Goal: Information Seeking & Learning: Learn about a topic

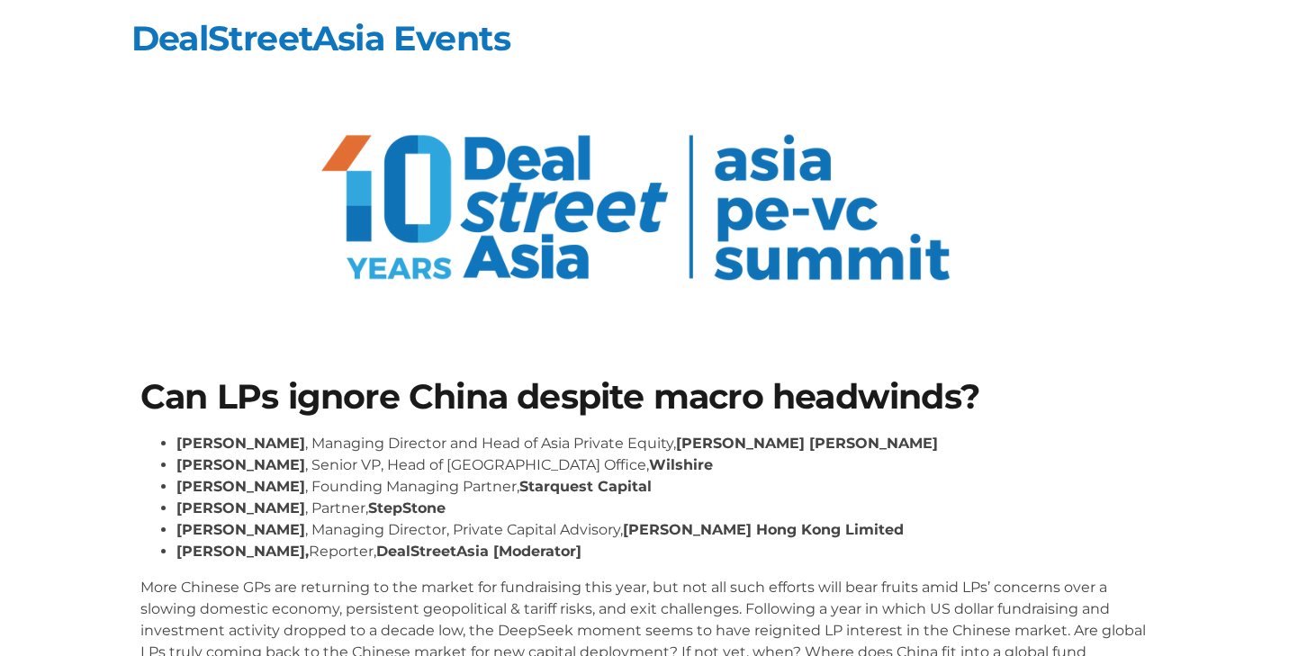
scroll to position [170, 0]
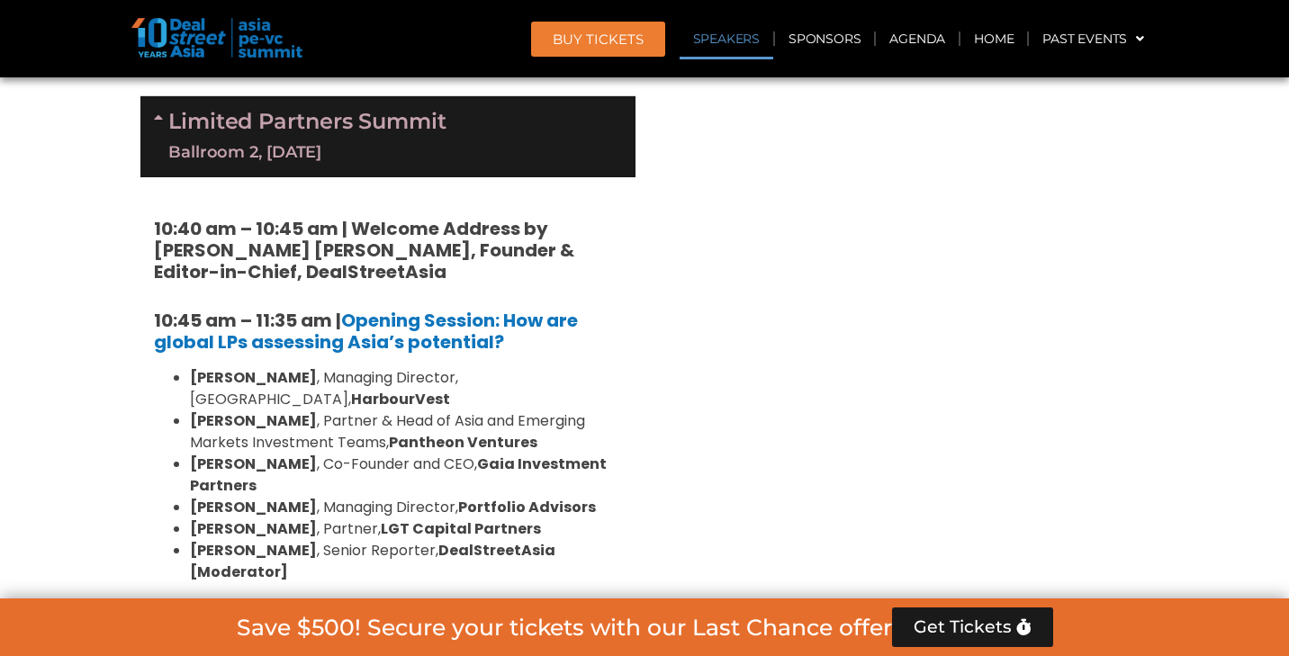
click at [740, 41] on link "Speakers" at bounding box center [727, 38] width 94 height 41
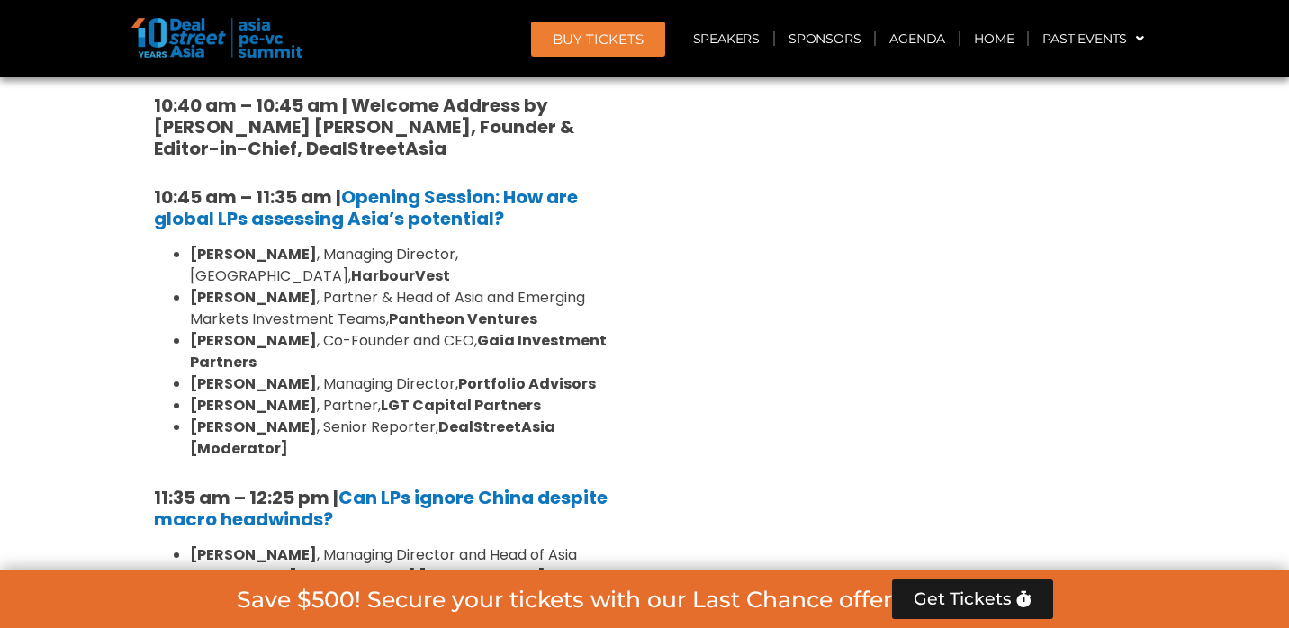
scroll to position [12572, 0]
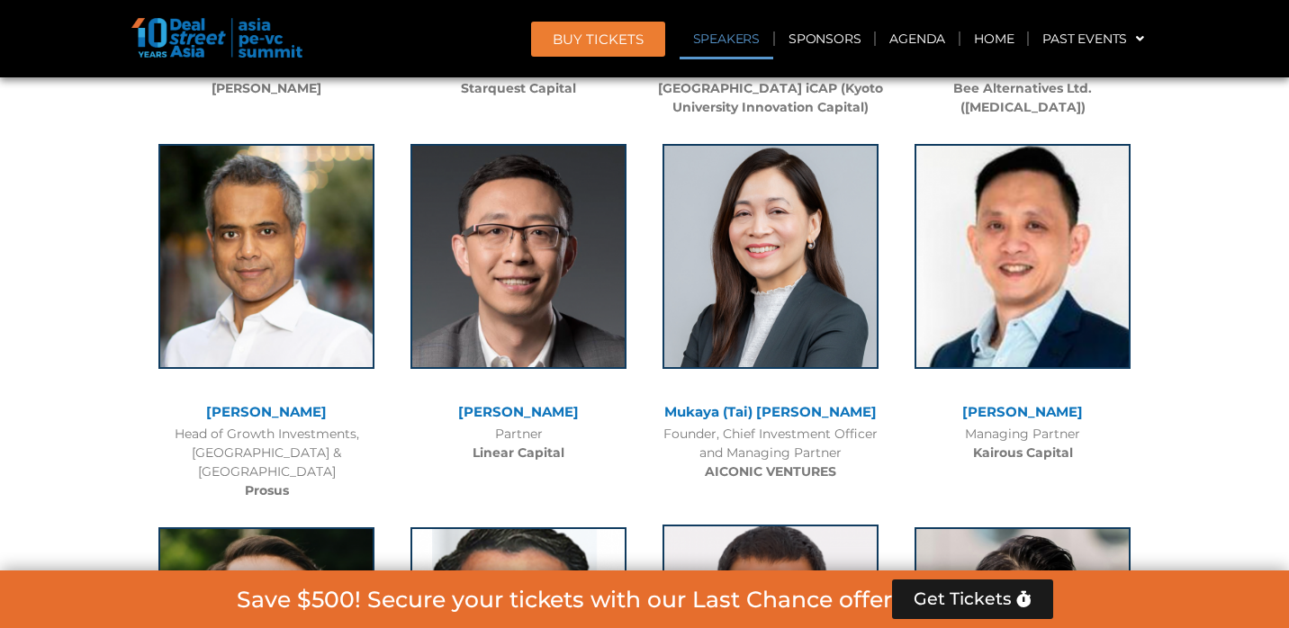
click at [791, 525] on img at bounding box center [770, 637] width 216 height 225
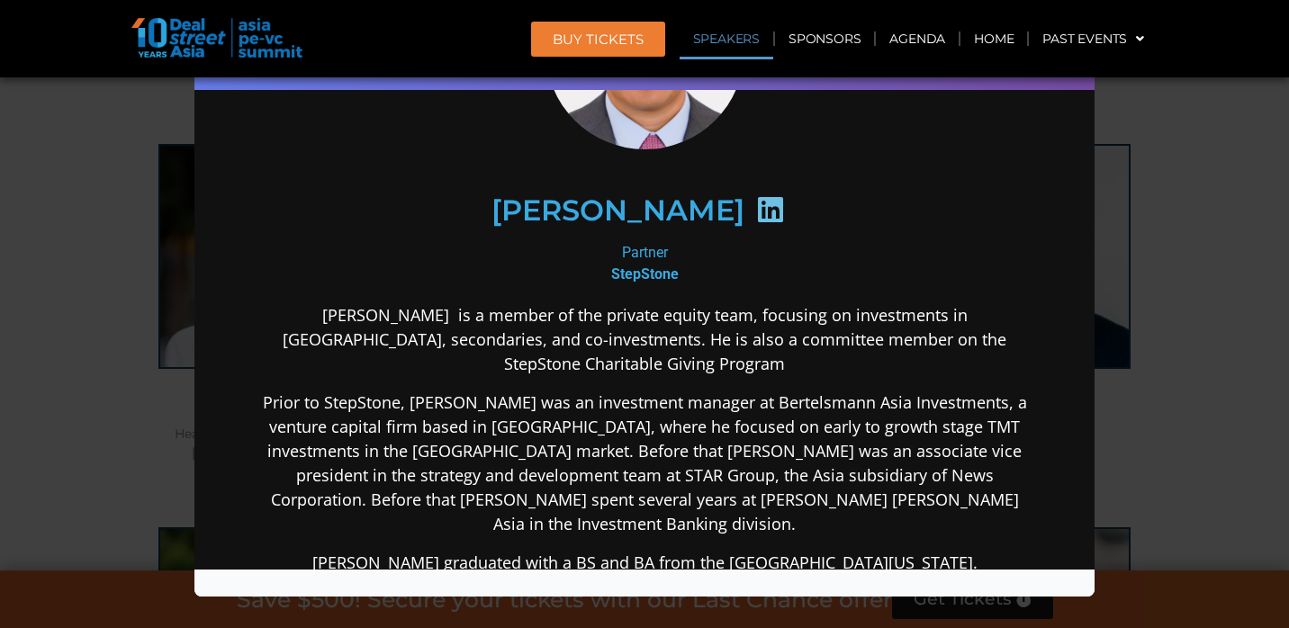
scroll to position [233, 0]
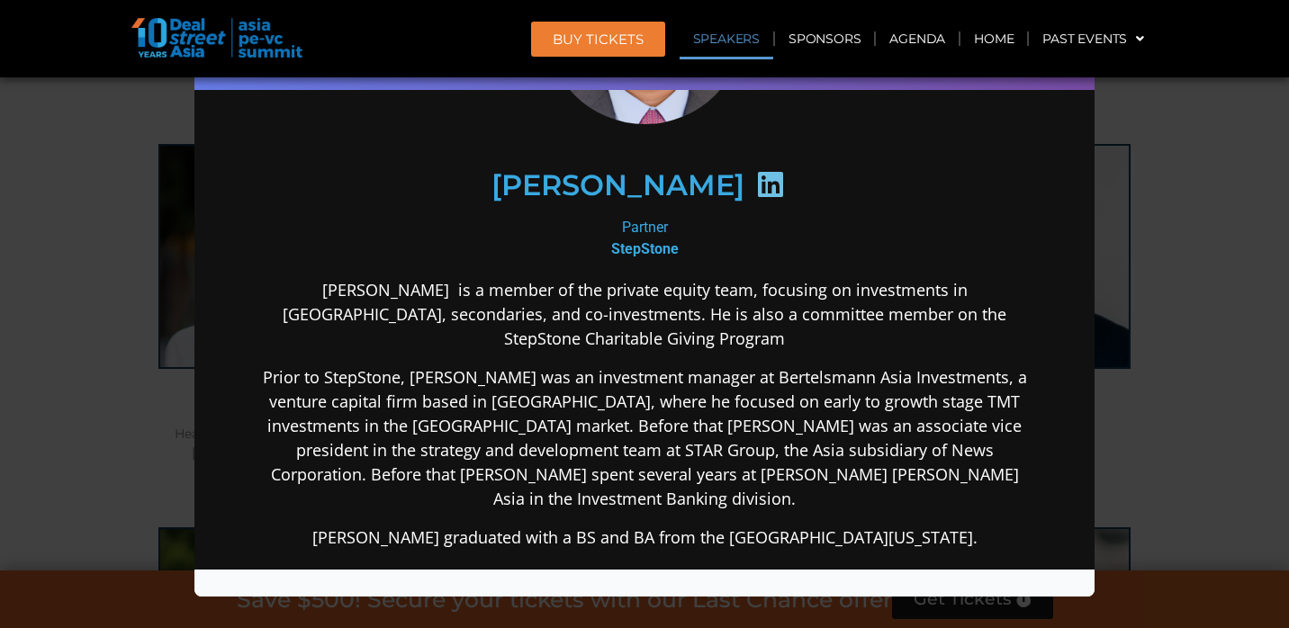
drag, startPoint x: 260, startPoint y: 289, endPoint x: 1104, endPoint y: 508, distance: 872.1
click at [1094, 508] on html "[PERSON_NAME] Partner StepStone [PERSON_NAME] is a member of the private equity…" at bounding box center [644, 373] width 900 height 1044
copy div "[PERSON_NAME] is a member of the private equity team, focusing on investments i…"
click at [74, 164] on div "Speaker Profile ×" at bounding box center [644, 314] width 1289 height 628
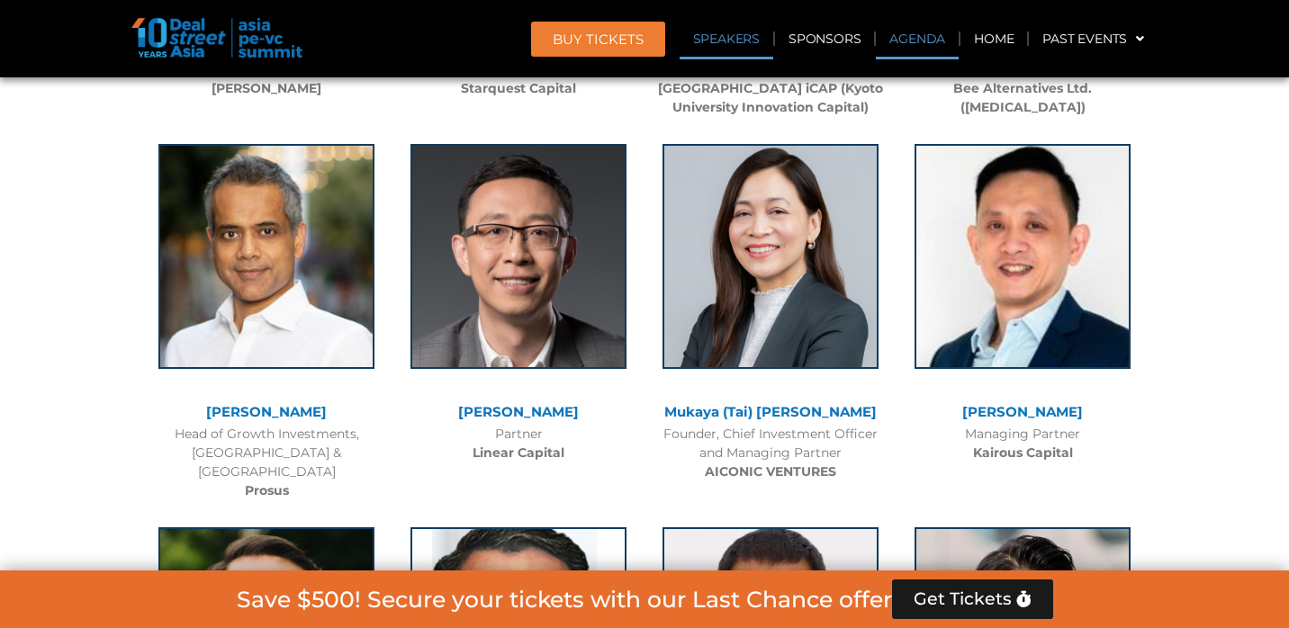
click at [924, 41] on link "Agenda" at bounding box center [917, 38] width 83 height 41
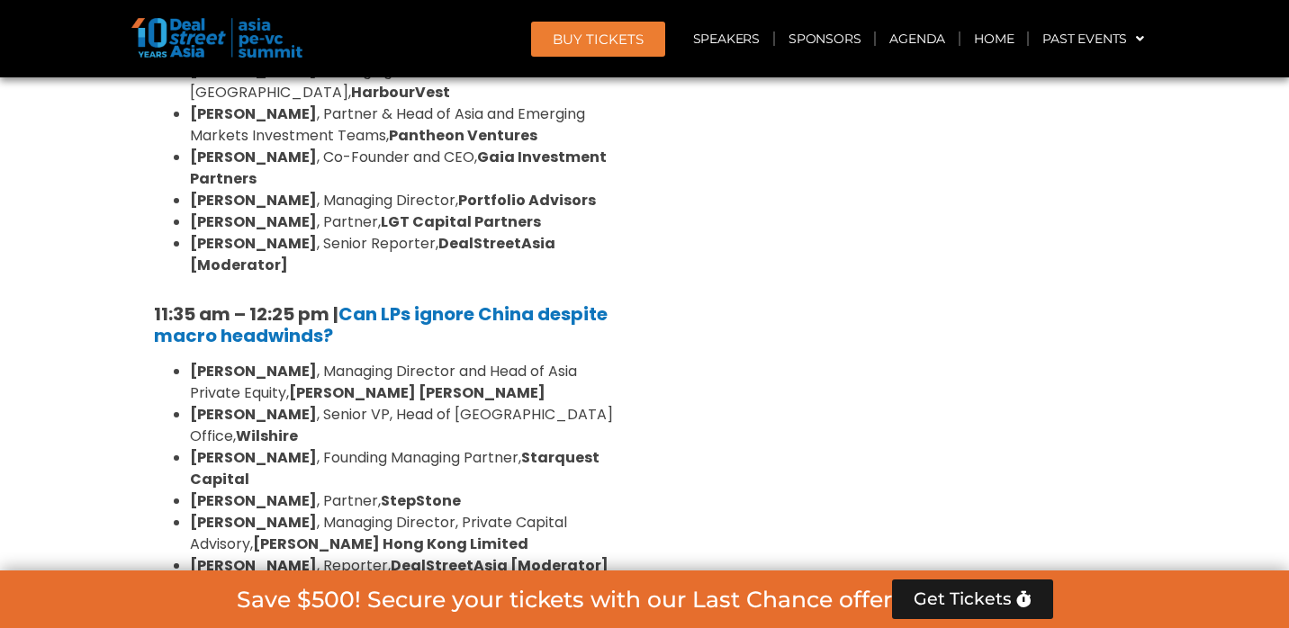
scroll to position [4284, 0]
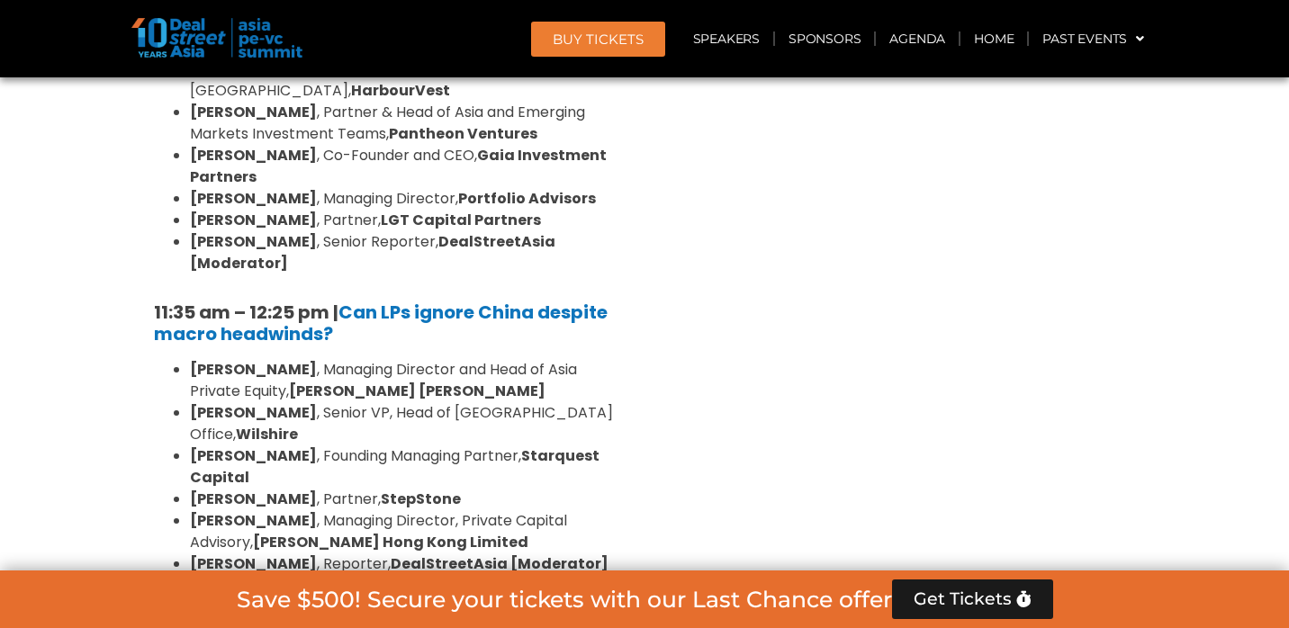
drag, startPoint x: 137, startPoint y: 288, endPoint x: 642, endPoint y: 446, distance: 528.9
copy div "1:30 pm – 2:25 pm | Can Asia’s Secondaries Market Deliver on Investor Expectati…"
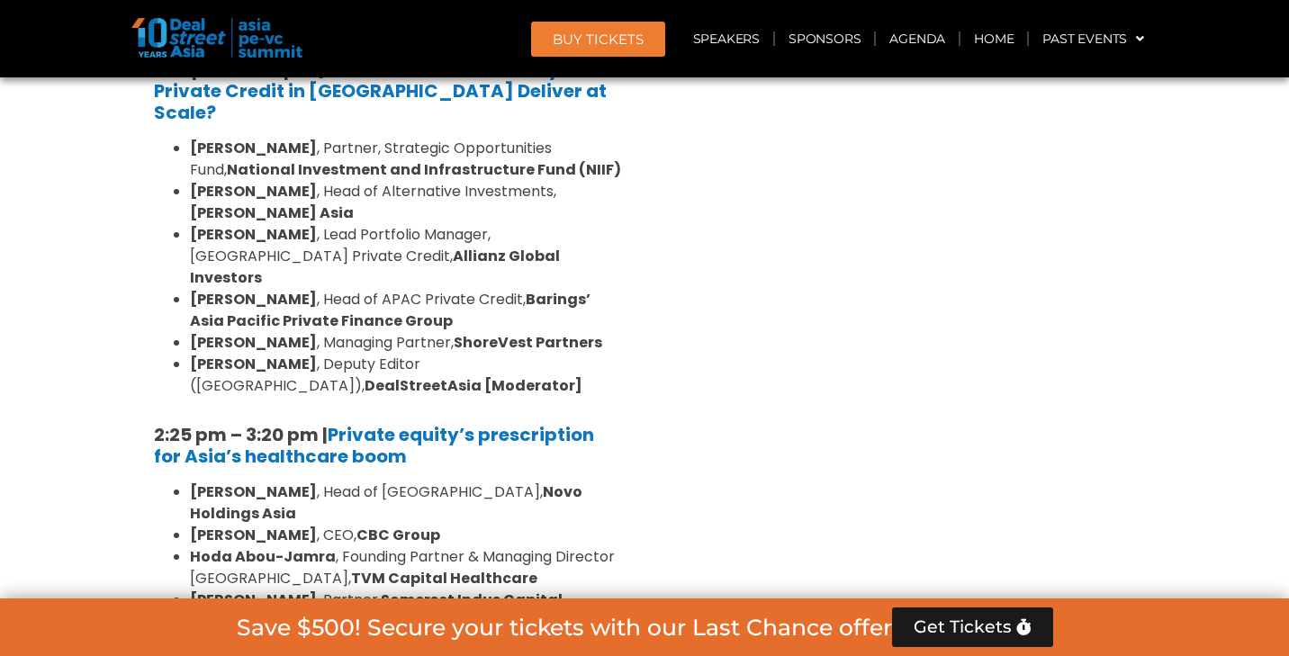
scroll to position [2481, 0]
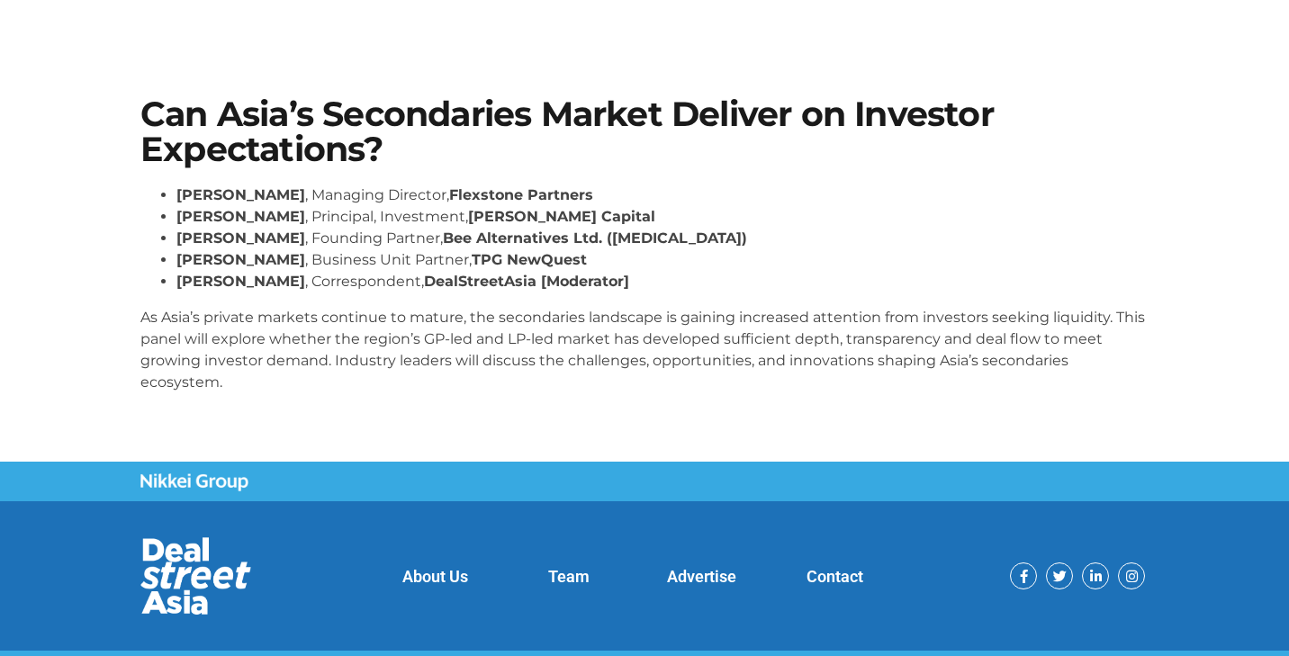
scroll to position [292, 0]
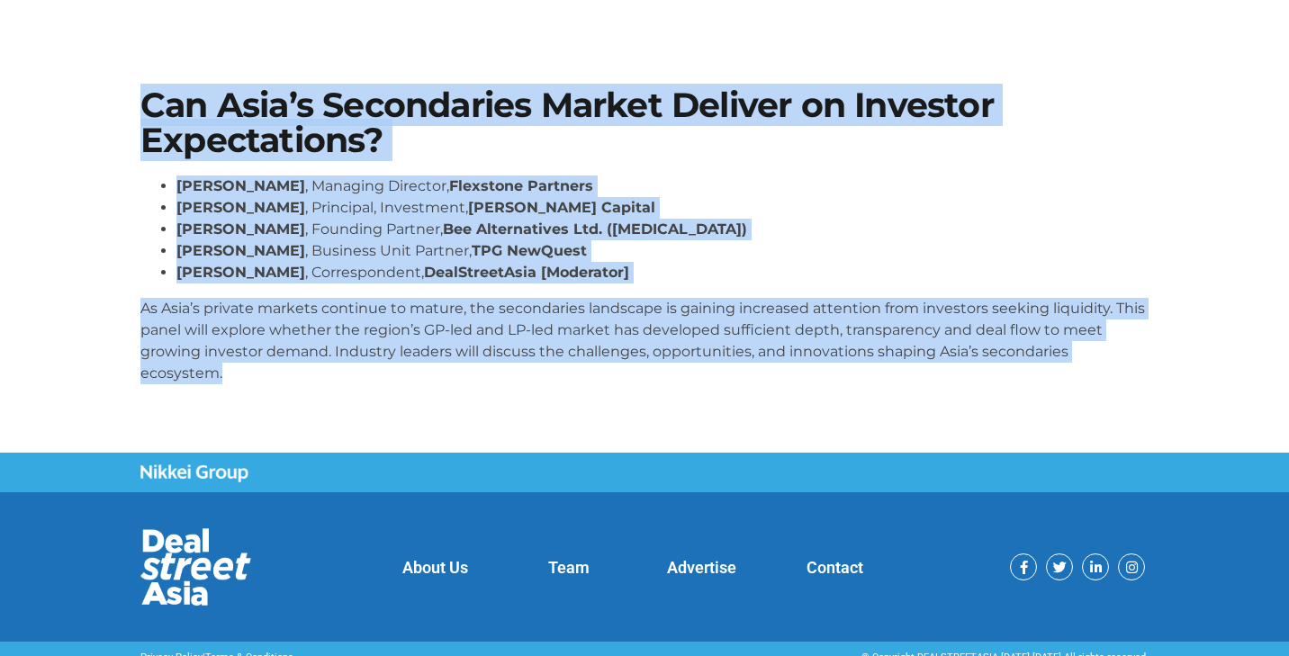
drag, startPoint x: 145, startPoint y: 102, endPoint x: 303, endPoint y: 386, distance: 325.5
click at [303, 386] on div "Can Asia’s Secondaries Market Deliver on Investor Expectations? Lay Hong Lee , …" at bounding box center [644, 243] width 1026 height 329
click at [303, 386] on div "Lay Hong Lee , Managing Director, Flexstone Partners Karen Tse , Principal, Inv…" at bounding box center [644, 287] width 1008 height 223
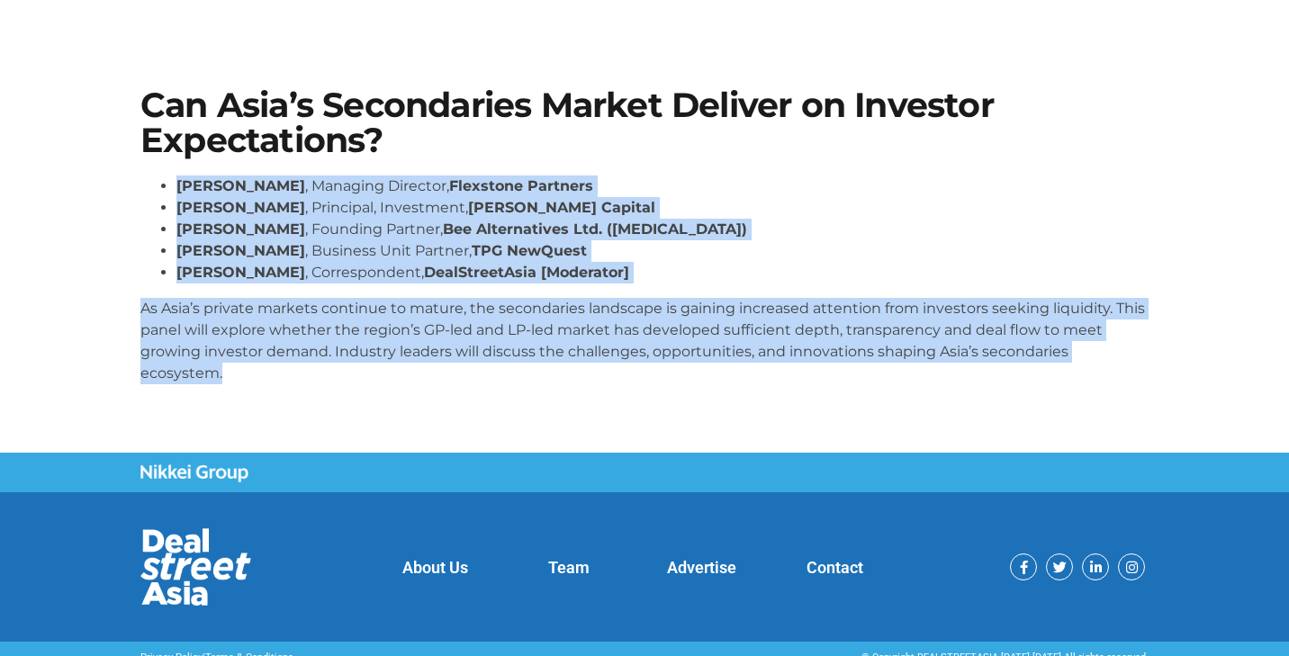
drag, startPoint x: 144, startPoint y: 165, endPoint x: 339, endPoint y: 392, distance: 299.3
click at [339, 392] on div "Can Asia’s Secondaries Market Deliver on Investor Expectations? Lay Hong Lee , …" at bounding box center [644, 243] width 1026 height 329
copy div "Can Asia’s Secondaries Market Deliver on Investor Expectations? Lay Hong Lee , …"
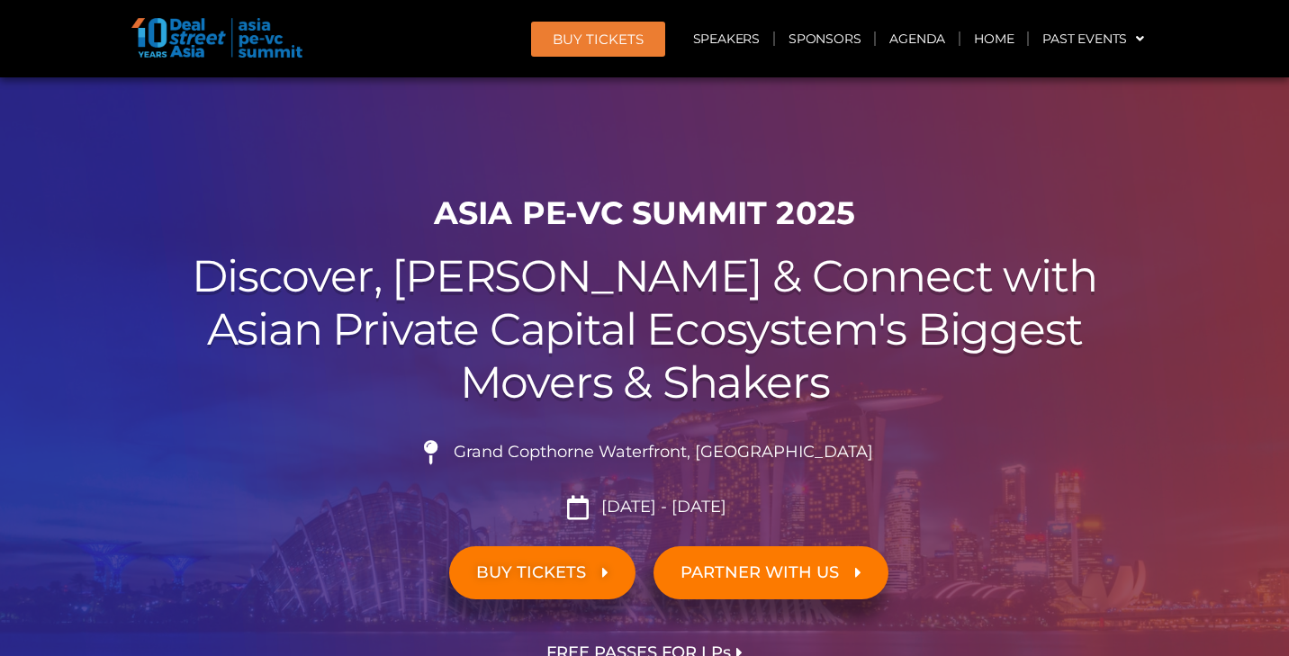
scroll to position [2481, 0]
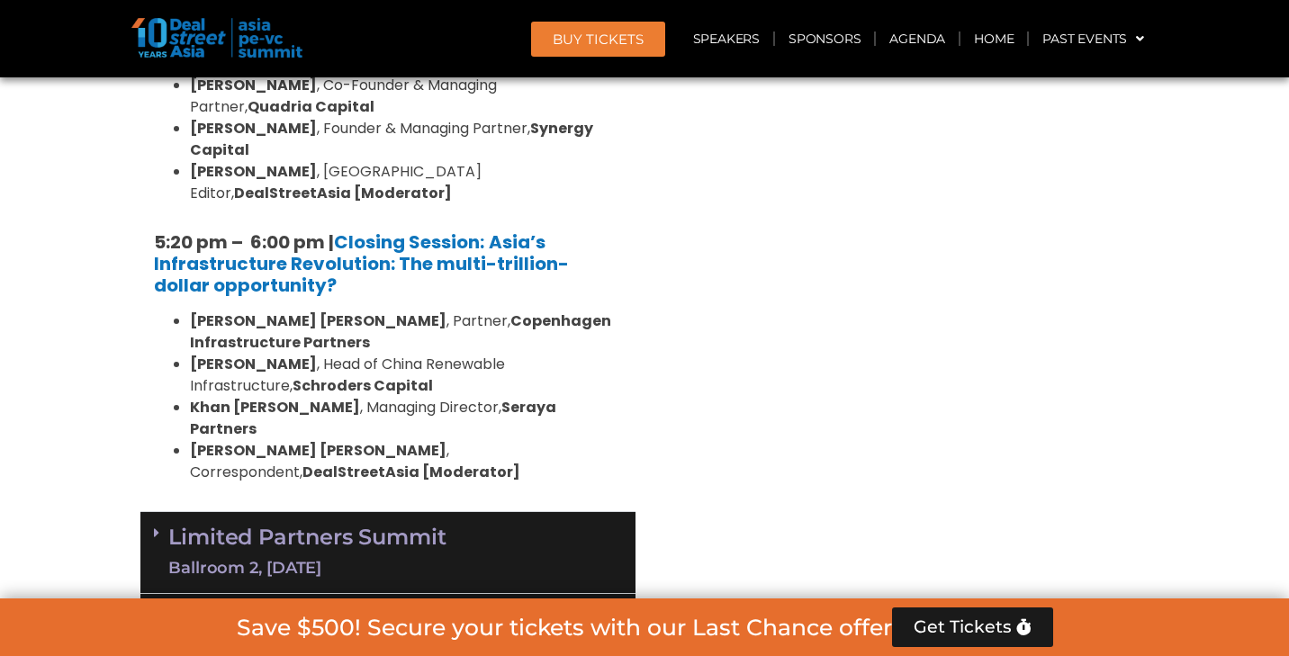
scroll to position [3372, 0]
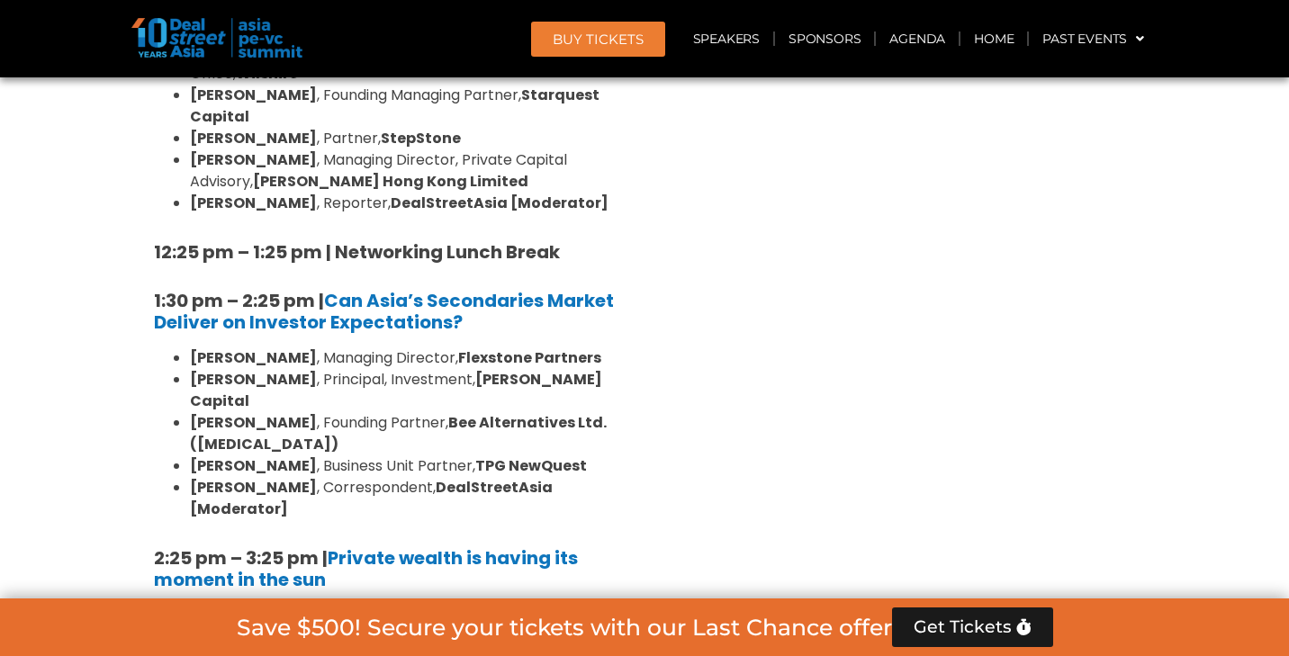
scroll to position [4646, 0]
click at [146, 113] on div "10:40 am – 10:45 am | Welcome Address by Joji Thomas Philip, Founder & Editor-i…" at bounding box center [387, 462] width 495 height 1911
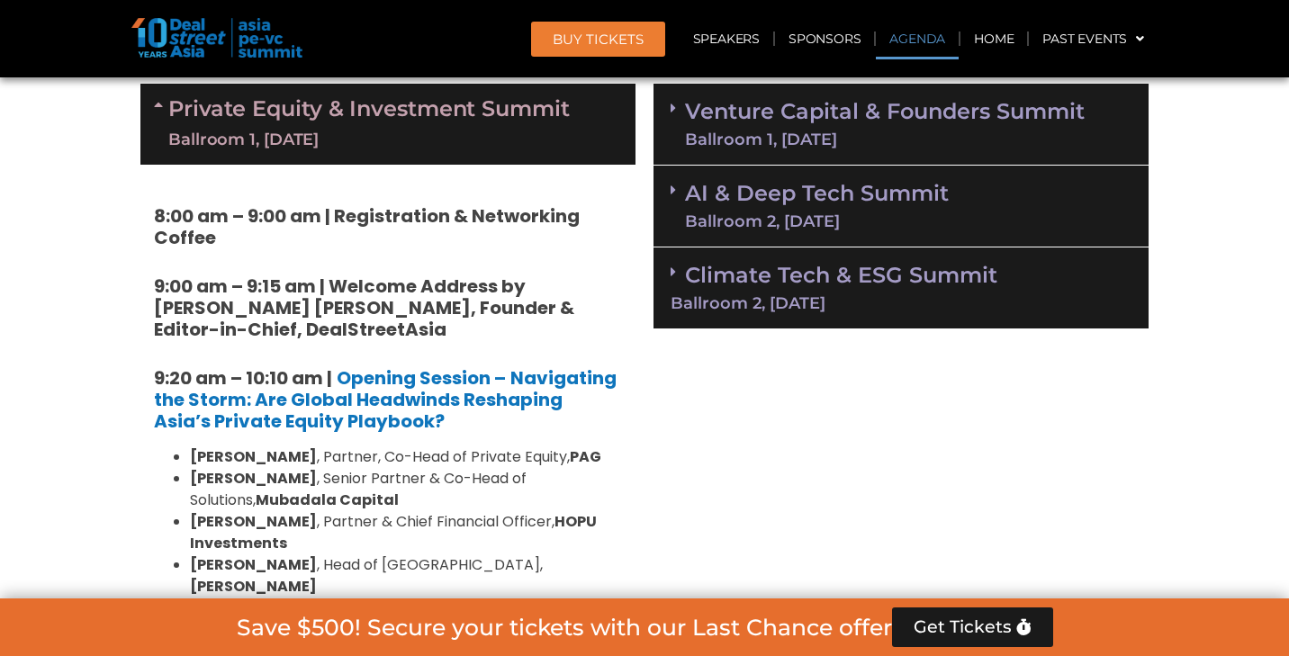
scroll to position [1067, 0]
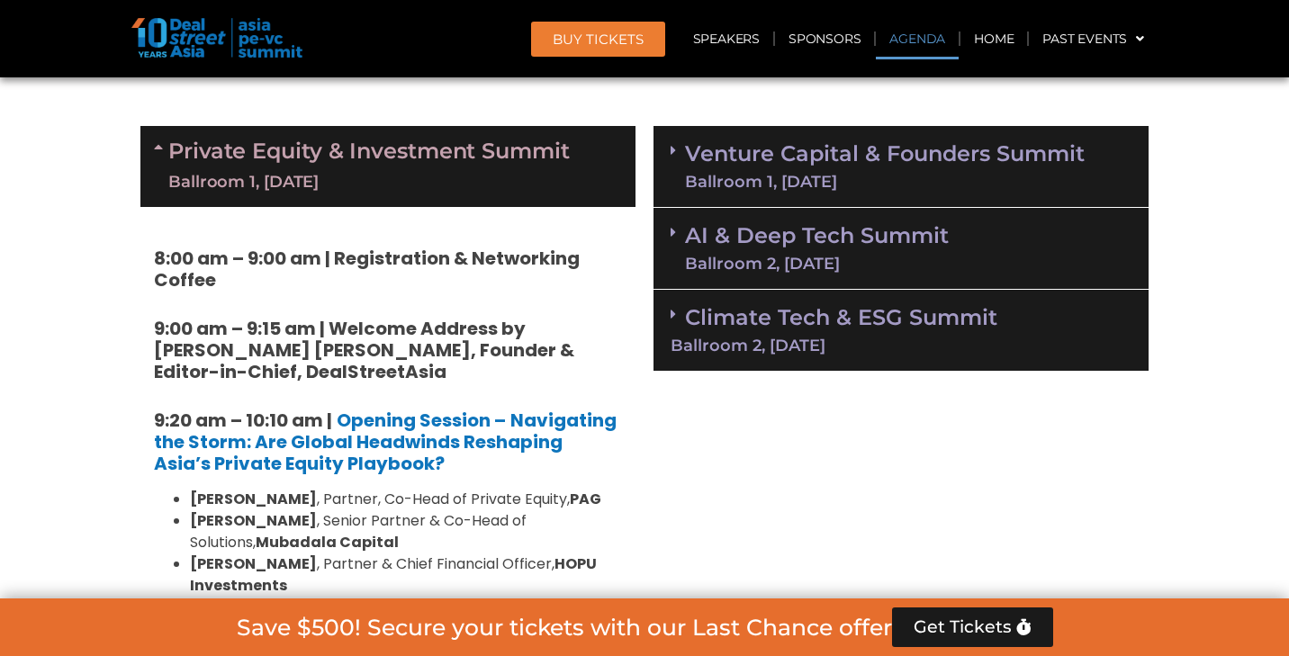
click at [350, 172] on div "Ballroom 1, [DATE]" at bounding box center [368, 182] width 401 height 23
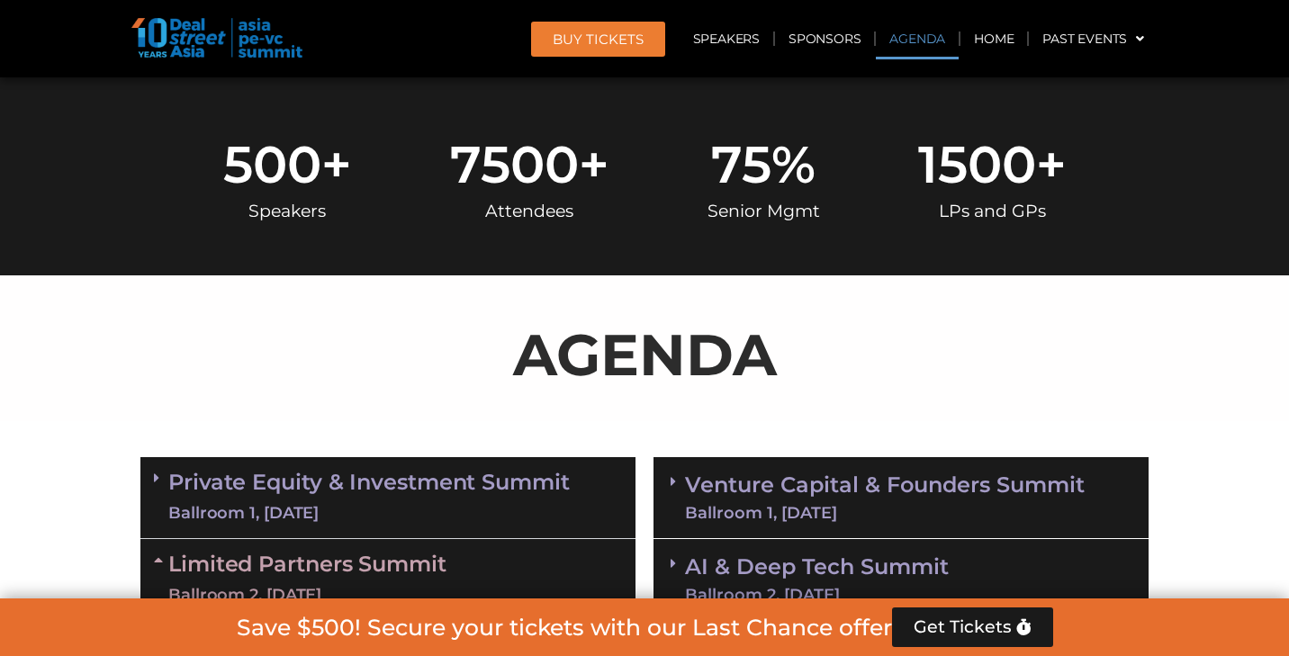
scroll to position [813, 0]
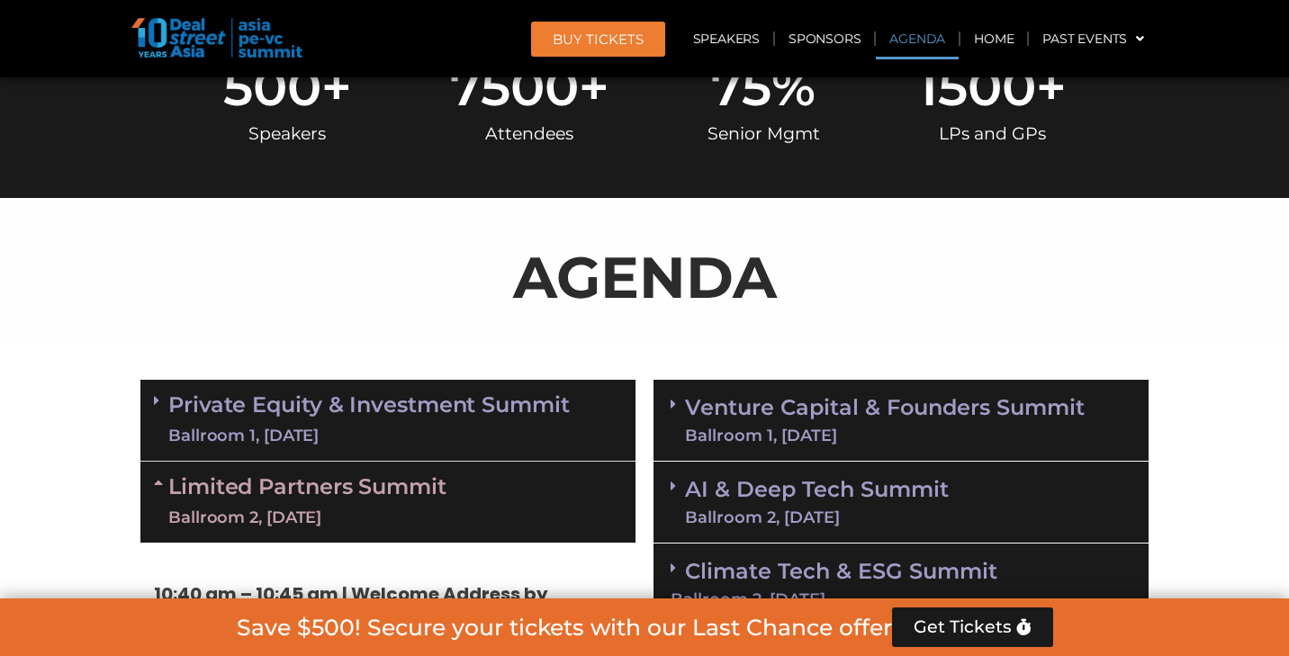
click at [365, 412] on link "Private Equity & Investment Summit Ballroom 1, 10 Sept" at bounding box center [368, 420] width 401 height 54
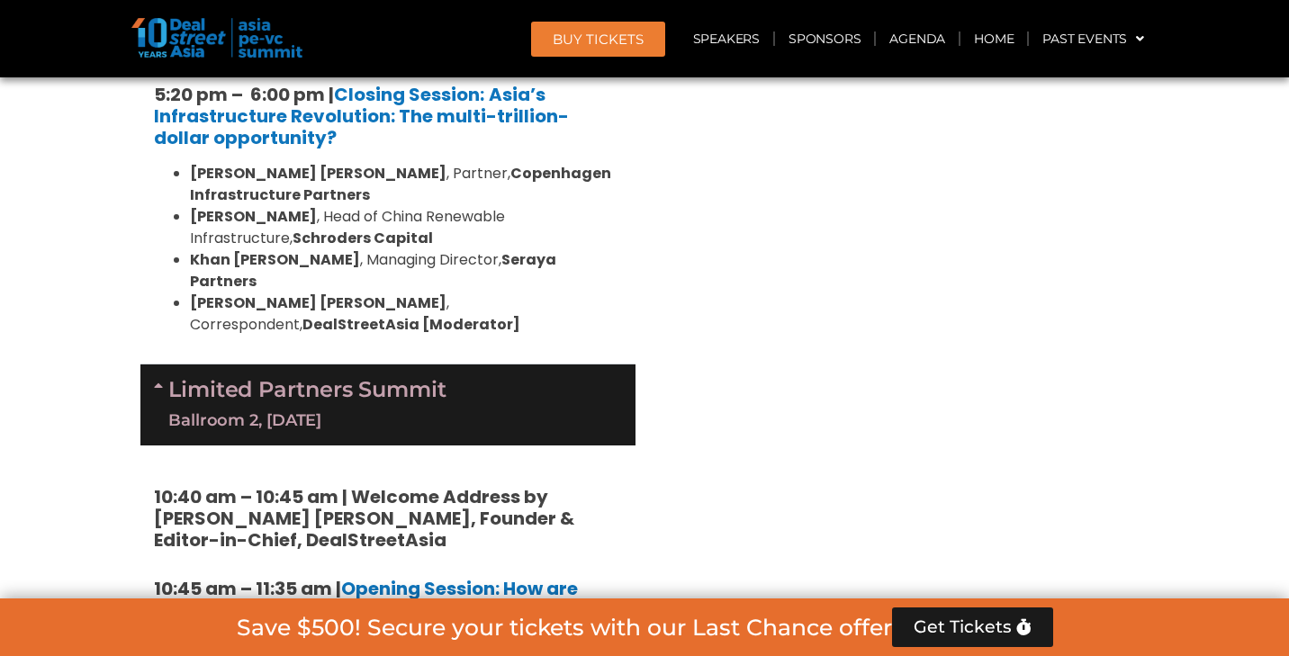
scroll to position [3643, 0]
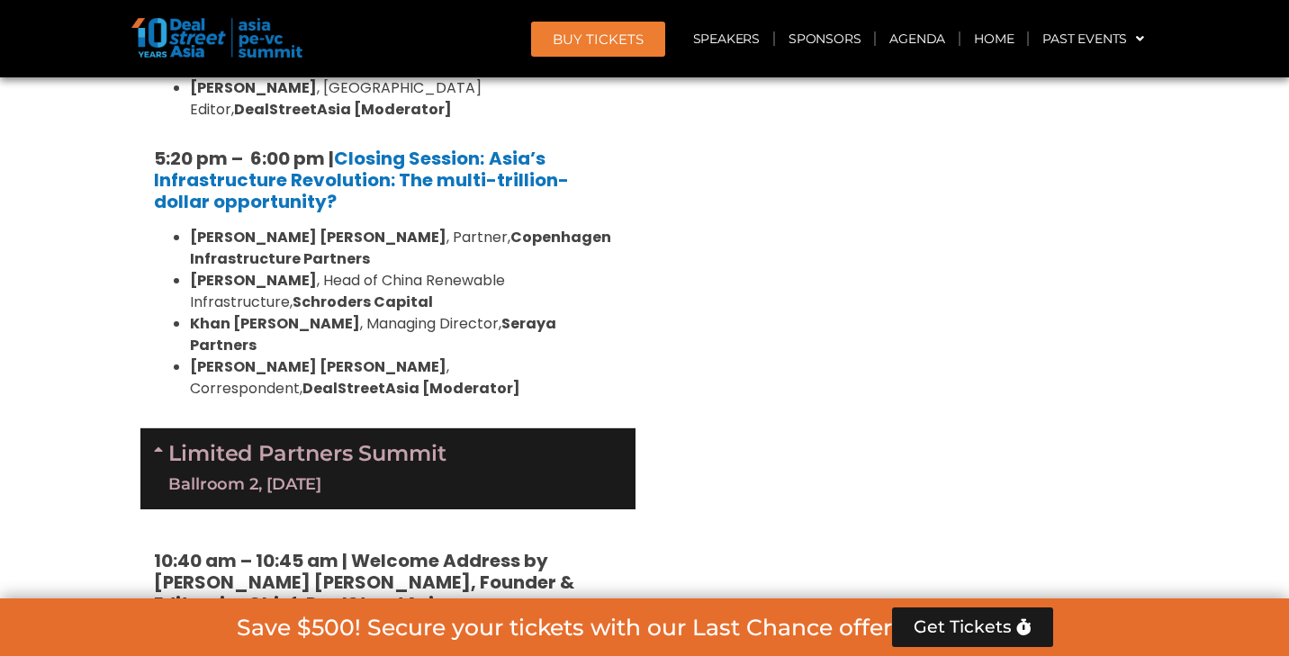
click at [400, 473] on div "Ballroom 2, [DATE]" at bounding box center [307, 484] width 278 height 23
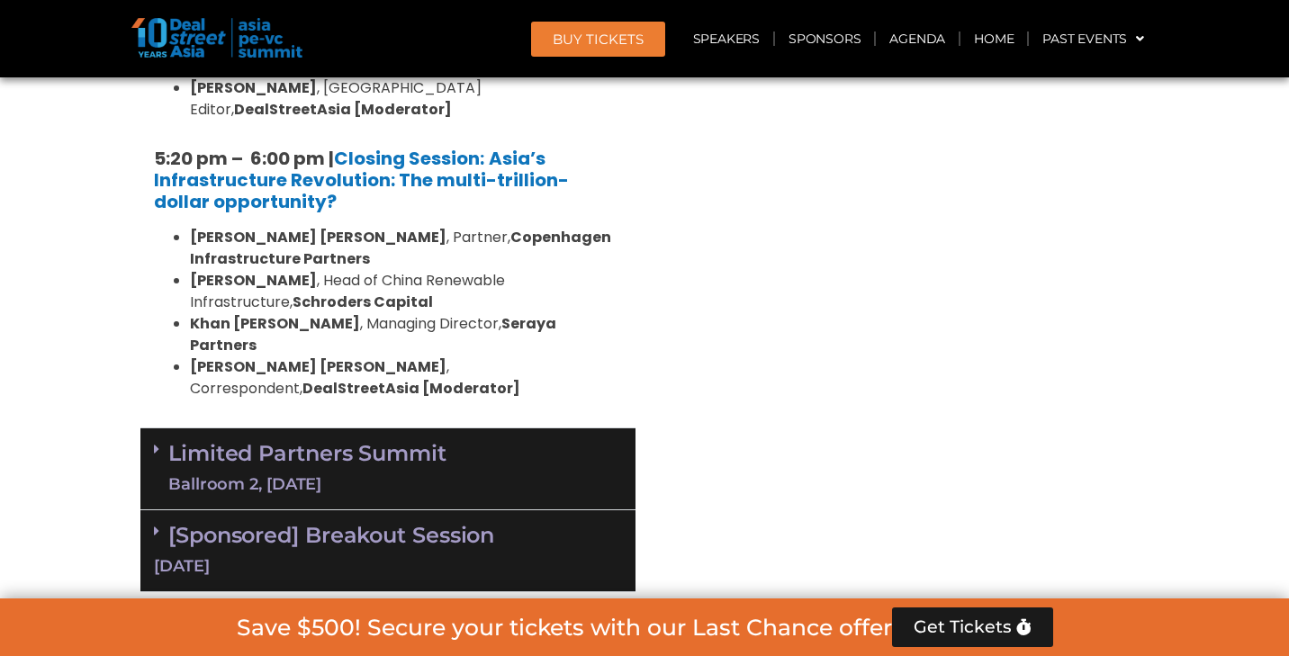
click at [400, 473] on div "Ballroom 2, [DATE]" at bounding box center [307, 484] width 278 height 23
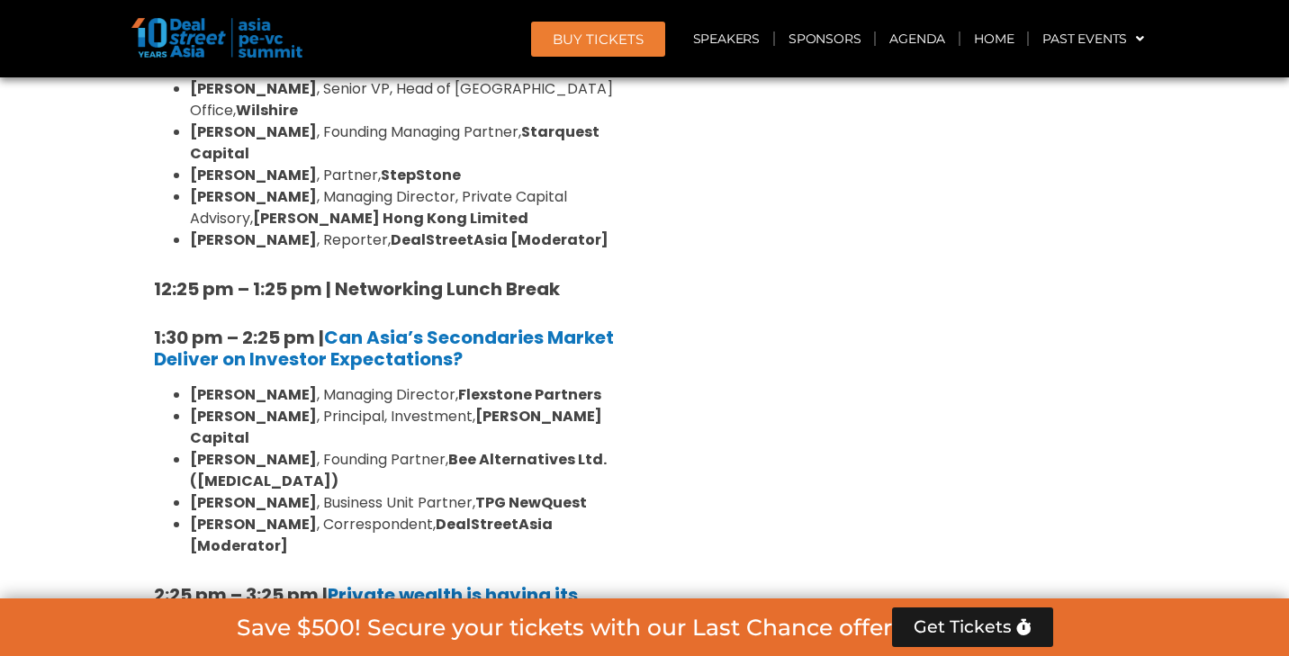
scroll to position [4613, 0]
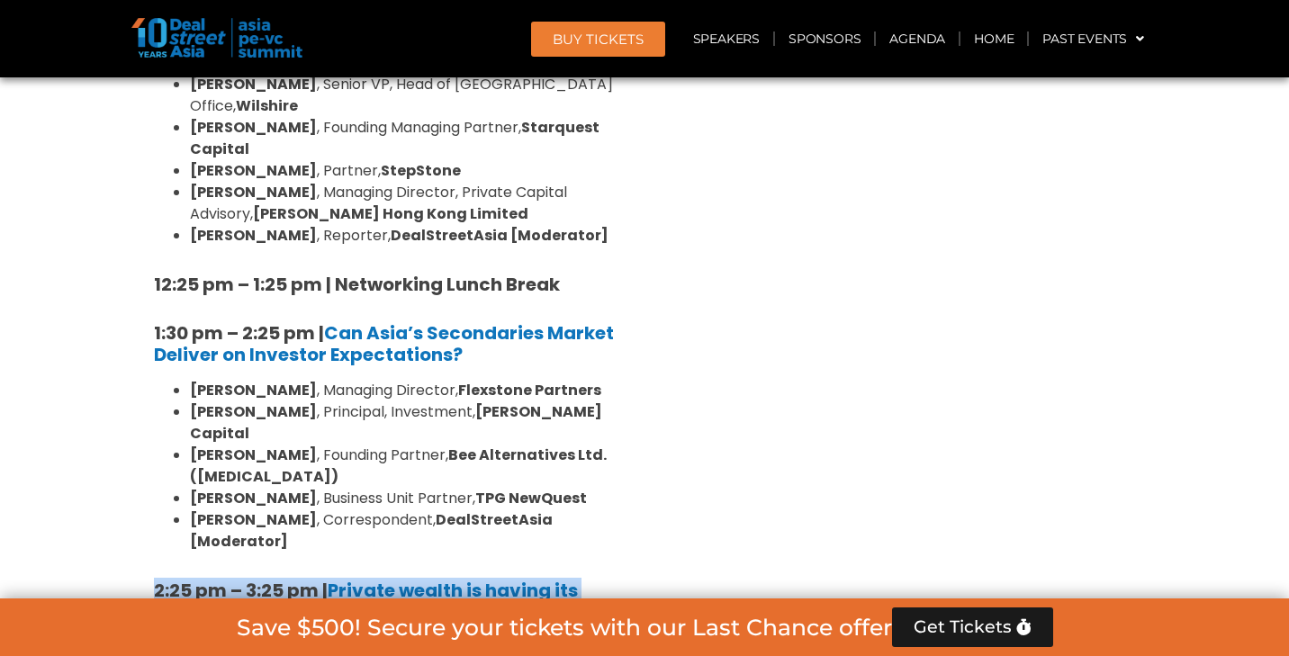
drag, startPoint x: 135, startPoint y: 144, endPoint x: 356, endPoint y: 168, distance: 221.8
copy h5 "2:25 pm – 3:25 pm | Private wealth is having its moment in the sun"
click at [551, 578] on b "Private wealth is having its moment in the sun" at bounding box center [366, 601] width 424 height 47
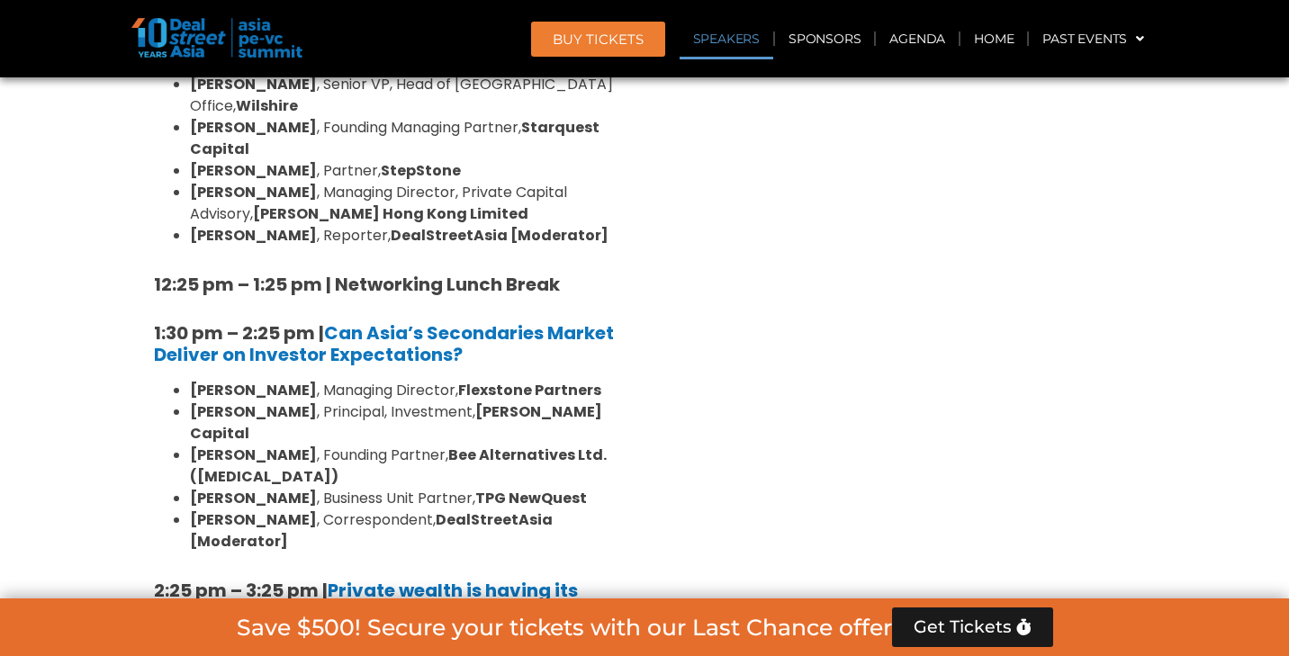
click at [732, 38] on link "Speakers" at bounding box center [727, 38] width 94 height 41
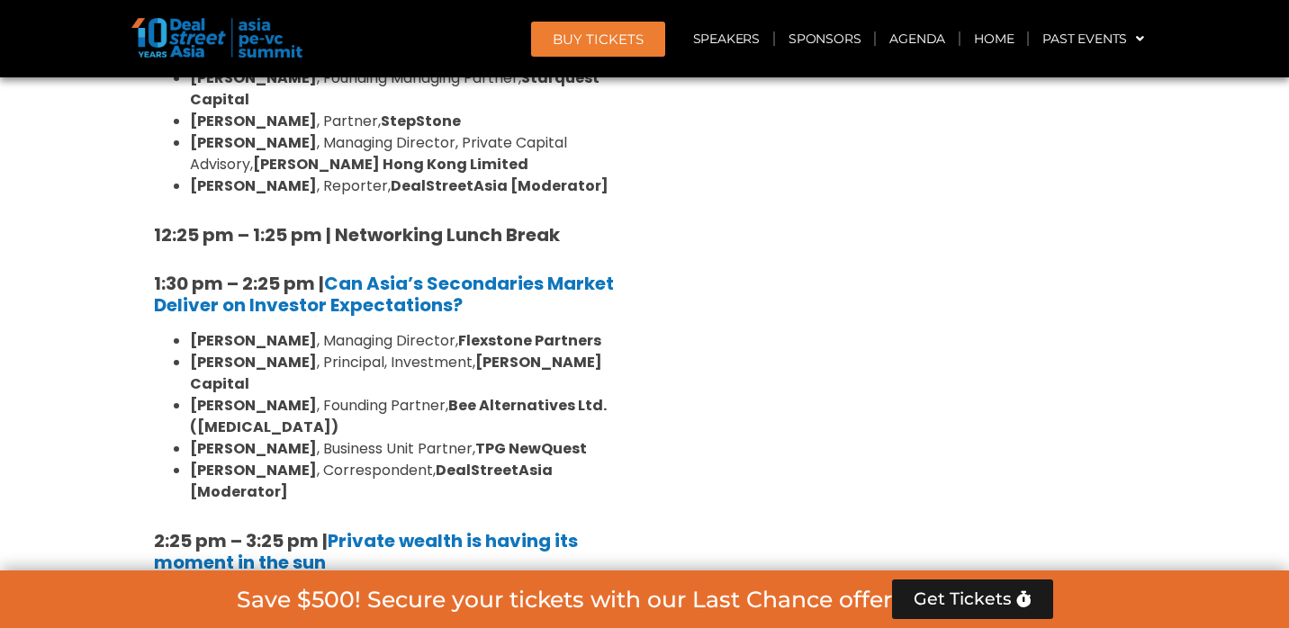
scroll to position [14008, 0]
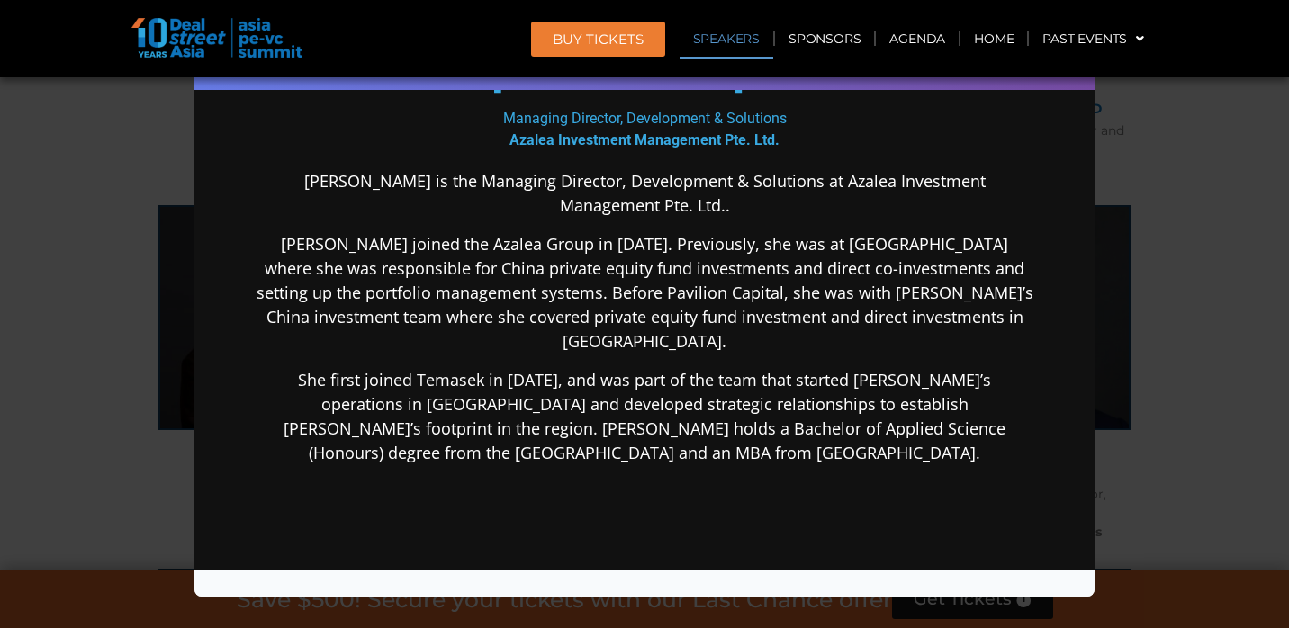
scroll to position [286, 0]
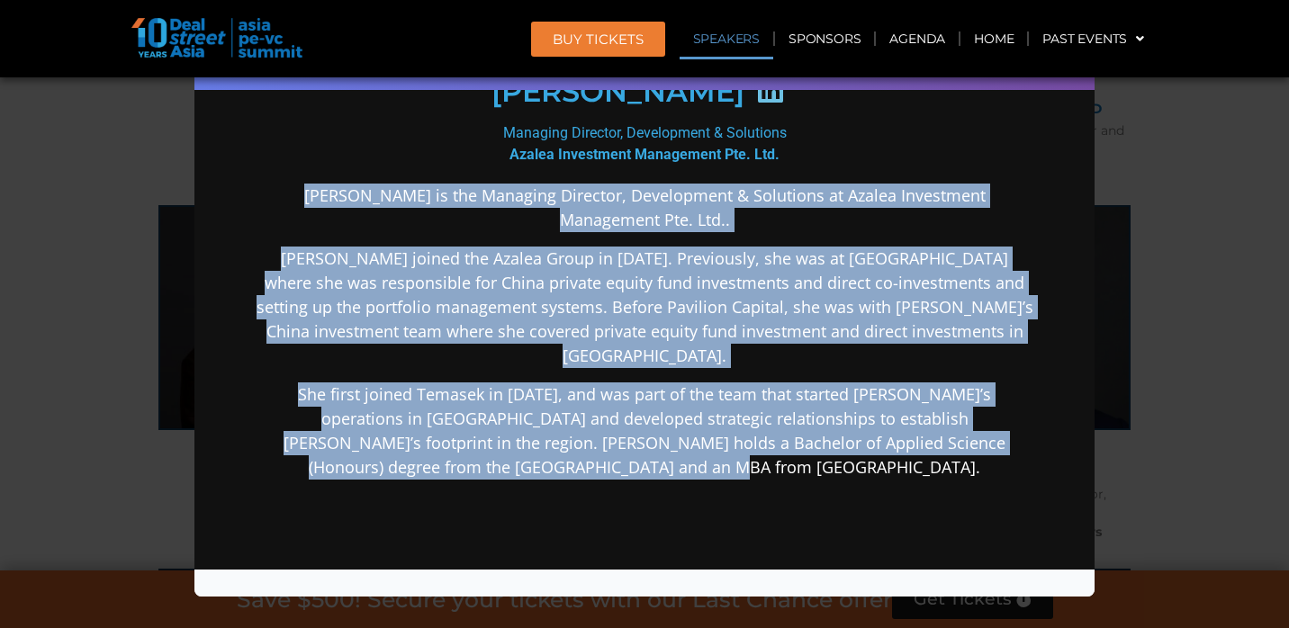
drag, startPoint x: 266, startPoint y: 193, endPoint x: 824, endPoint y: 439, distance: 610.9
click at [824, 439] on div "Ms Emma OOI is the Managing Director, Development & Solutions at Azalea Investm…" at bounding box center [645, 473] width 778 height 581
copy div "Ms Emma OOI is the Managing Director, Development & Solutions at Azalea Investm…"
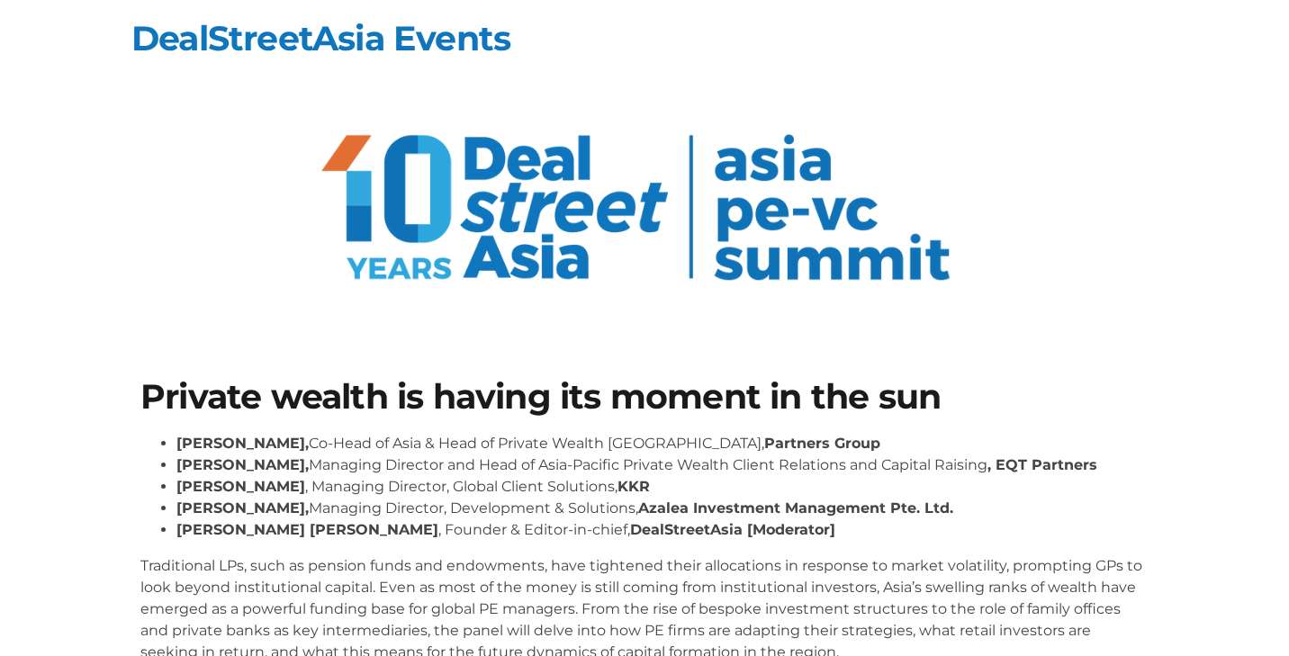
scroll to position [251, 0]
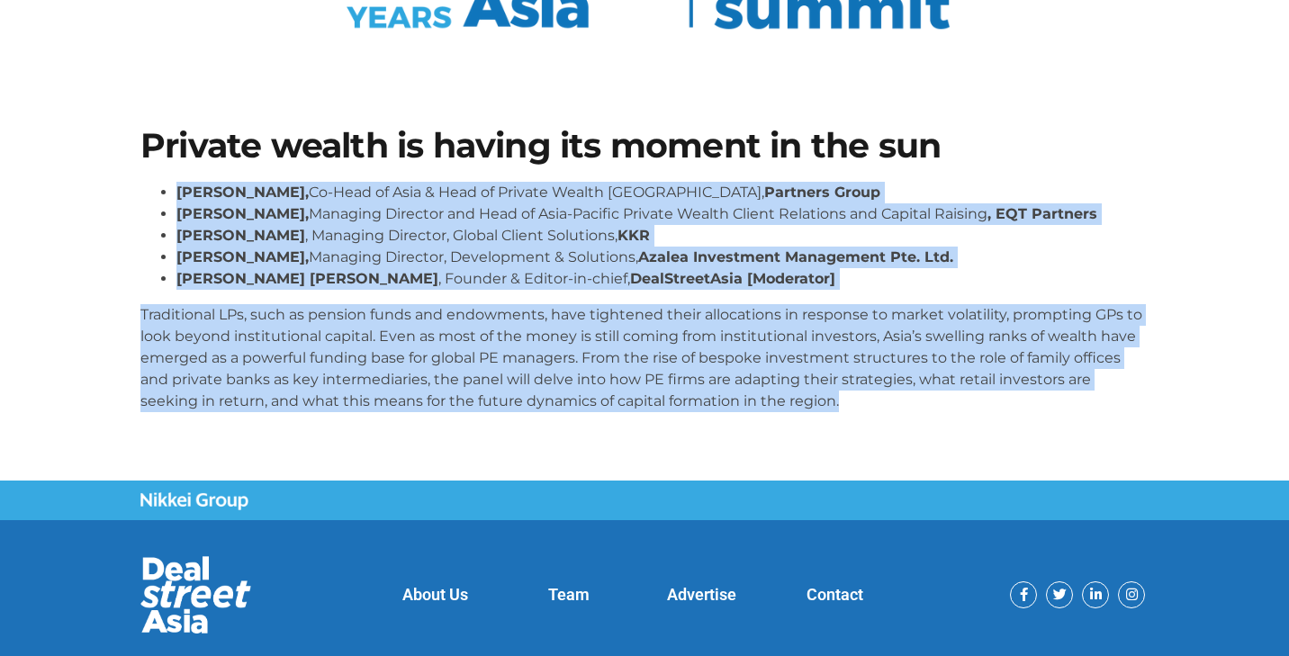
drag, startPoint x: 180, startPoint y: 192, endPoint x: 895, endPoint y: 394, distance: 742.8
click at [895, 394] on div "[PERSON_NAME], Co-Head of Asia & Head of Private Wealth Asia Pacific, Partners …" at bounding box center [644, 297] width 1008 height 230
copy div "Lorem Ipsu, Do-Sita co Adip & Elit se Doeiusm Tempor Inci Utlabor, Etdolore Mag…"
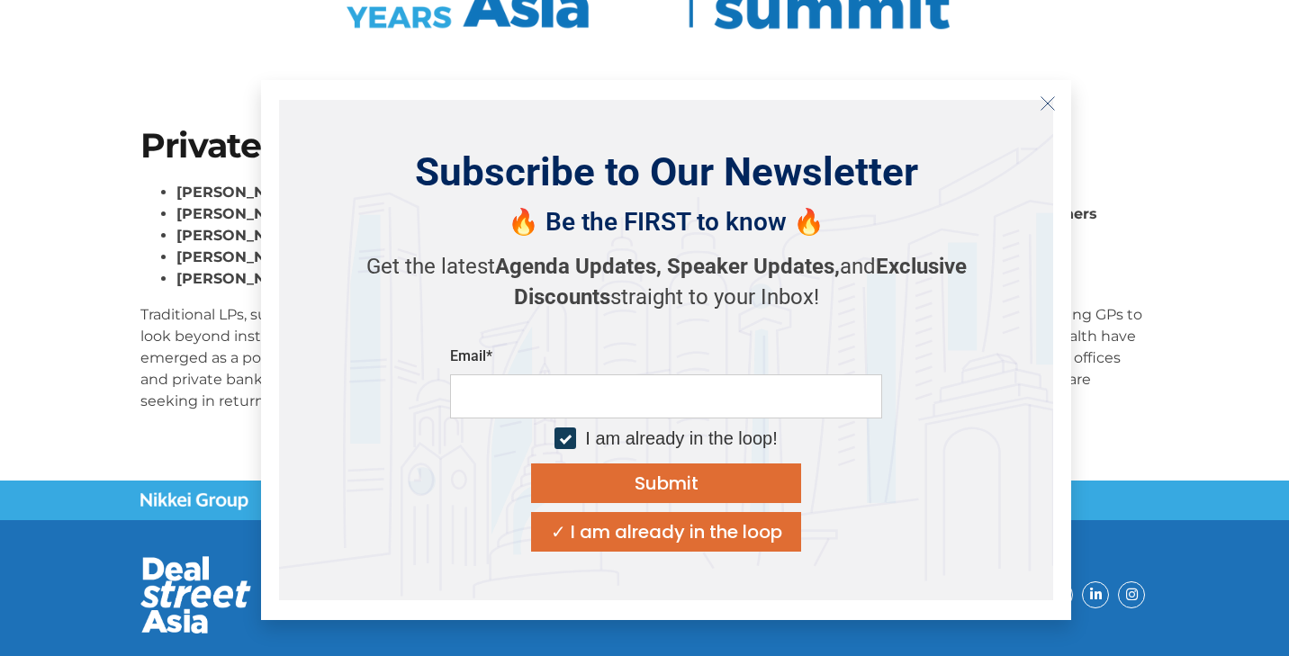
click at [1048, 104] on line "Close" at bounding box center [1047, 102] width 13 height 13
